Goal: Task Accomplishment & Management: Manage account settings

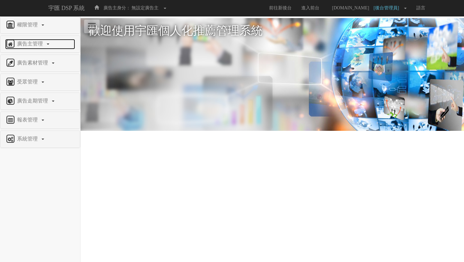
click at [25, 43] on span "廣告主管理" at bounding box center [30, 43] width 31 height 5
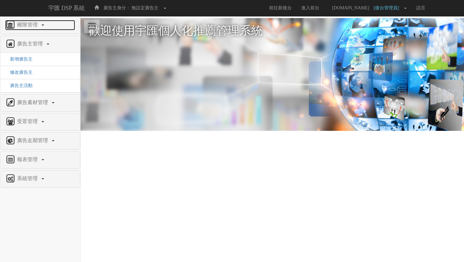
click at [30, 24] on span "權限管理" at bounding box center [27, 24] width 25 height 5
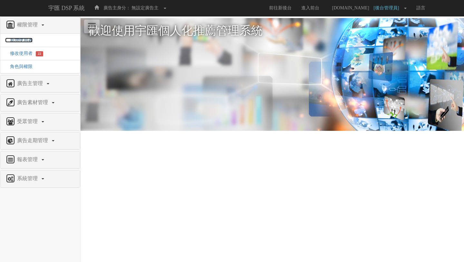
click at [24, 40] on span "新增使用者" at bounding box center [18, 40] width 27 height 5
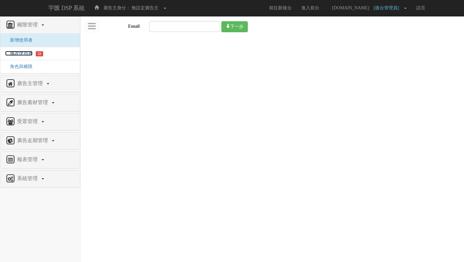
click at [21, 55] on span "修改使用者" at bounding box center [18, 53] width 27 height 5
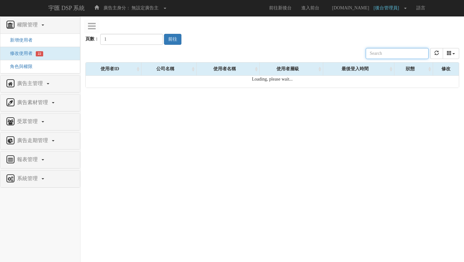
click at [403, 55] on input "text" at bounding box center [397, 53] width 63 height 11
paste input "[EMAIL_ADDRESS][DOMAIN_NAME]"
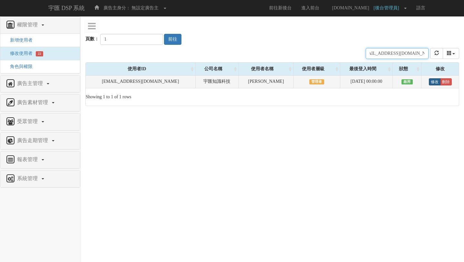
type input "pennyhsiao0214@gmail.com"
click at [429, 81] on link "修改" at bounding box center [435, 81] width 12 height 7
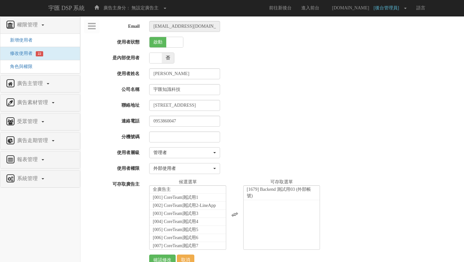
select select "Manager"
select select "69"
